Goal: Find specific page/section

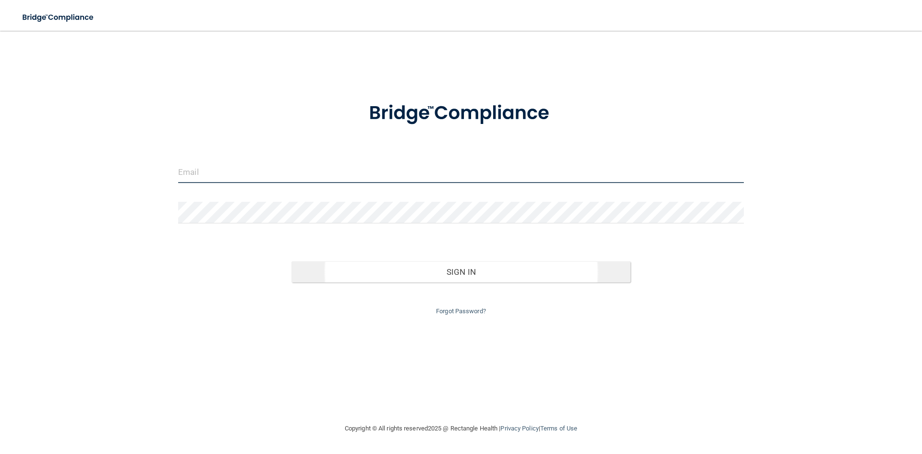
type input "[EMAIL_ADDRESS][DOMAIN_NAME]"
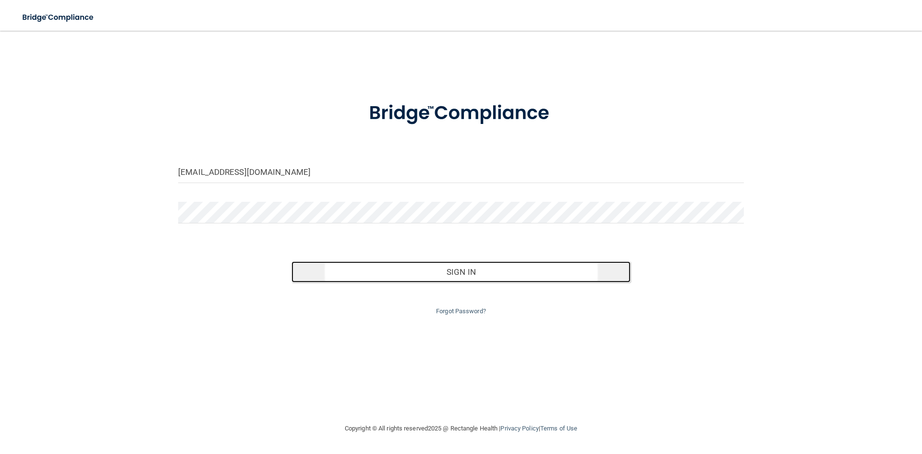
click at [369, 270] on button "Sign In" at bounding box center [460, 271] width 339 height 21
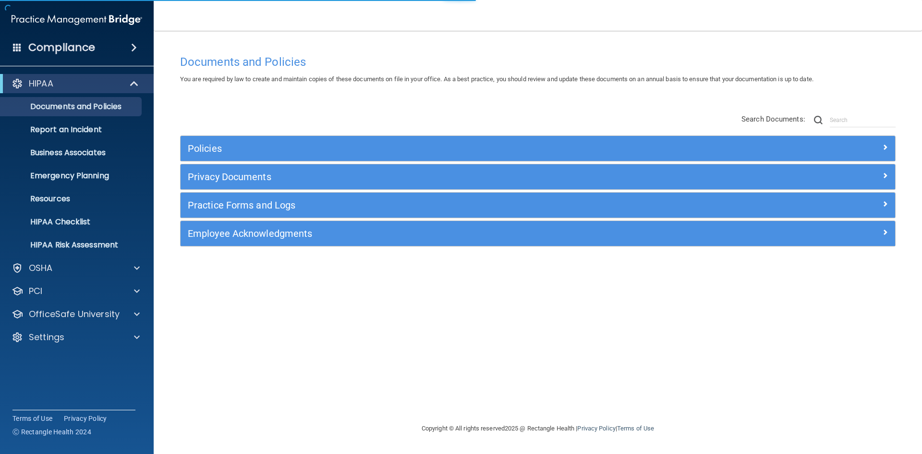
click at [114, 37] on div "Compliance" at bounding box center [77, 47] width 154 height 21
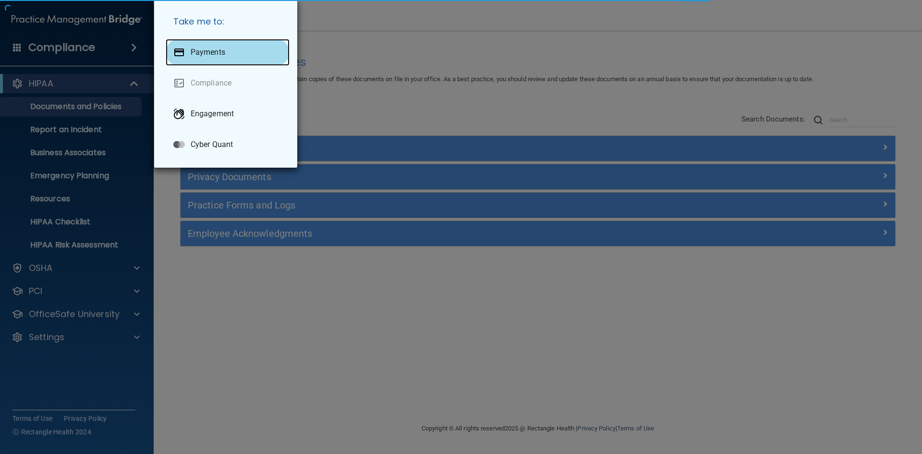
click at [181, 56] on div at bounding box center [179, 53] width 12 height 12
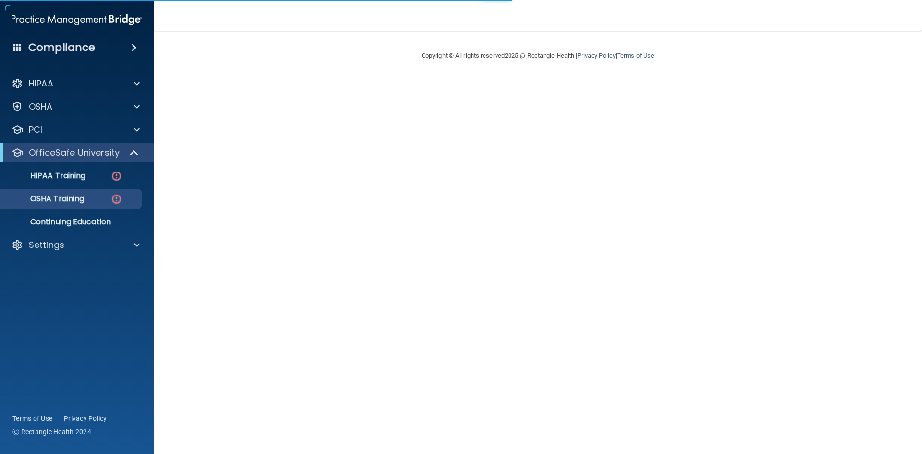
click at [112, 55] on div "Compliance" at bounding box center [77, 47] width 154 height 21
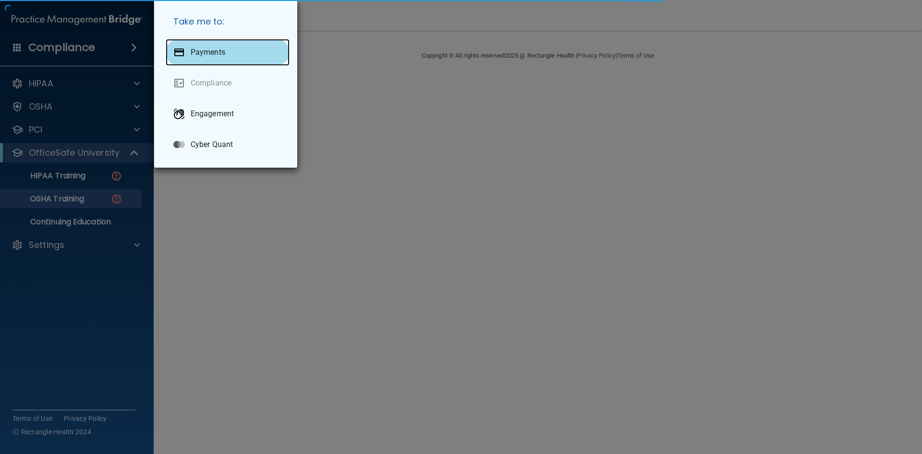
click at [190, 55] on div "Payments" at bounding box center [228, 52] width 124 height 27
